Goal: Find specific page/section: Find specific page/section

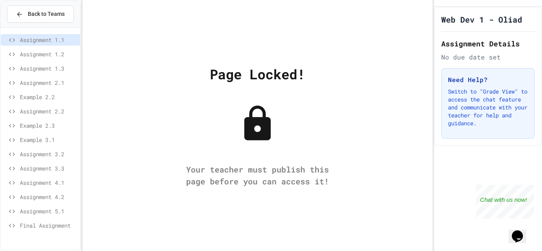
click at [100, 66] on div "Page Locked! Your teacher must publish this page before you can access it!" at bounding box center [258, 125] width 350 height 251
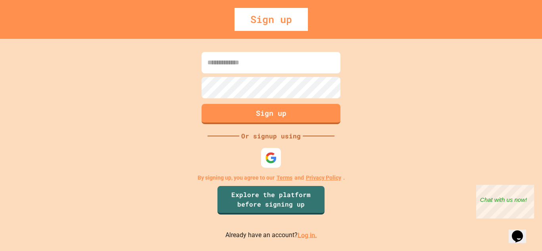
click at [306, 238] on link "Log in." at bounding box center [307, 235] width 19 height 8
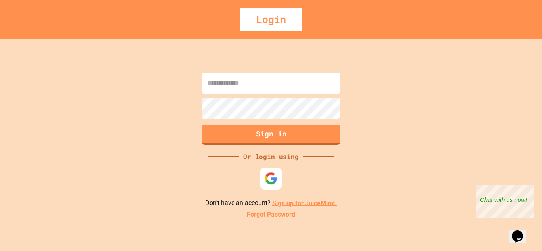
click at [270, 182] on img at bounding box center [271, 178] width 13 height 13
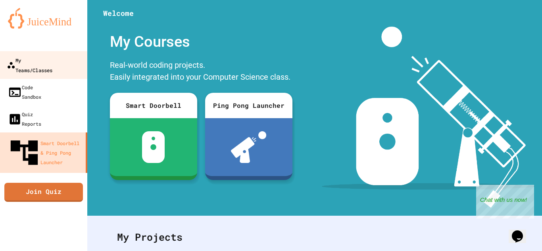
click at [62, 54] on link "My Teams/Classes" at bounding box center [44, 65] width 90 height 28
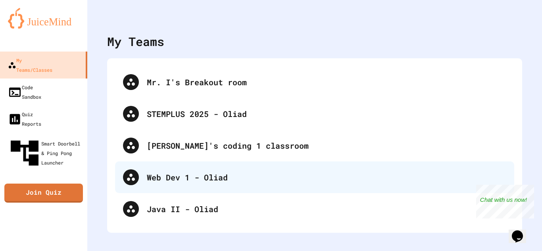
click at [171, 177] on div "Web Dev 1 - Oliad" at bounding box center [326, 177] width 359 height 12
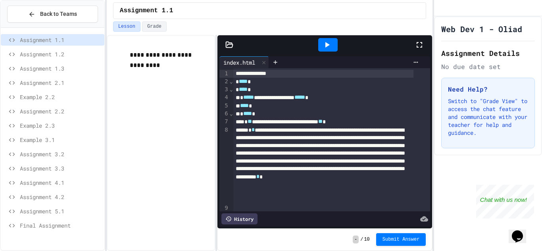
scroll to position [22, 0]
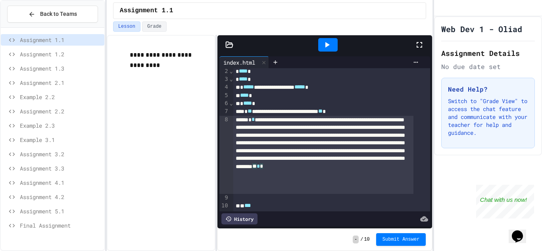
click at [307, 179] on div "**********" at bounding box center [323, 155] width 180 height 78
